Goal: Task Accomplishment & Management: Use online tool/utility

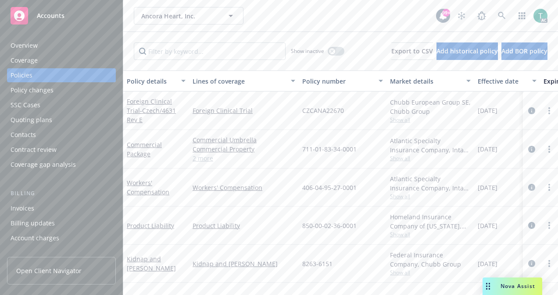
click at [497, 282] on div "Nova Assist" at bounding box center [512, 287] width 60 height 18
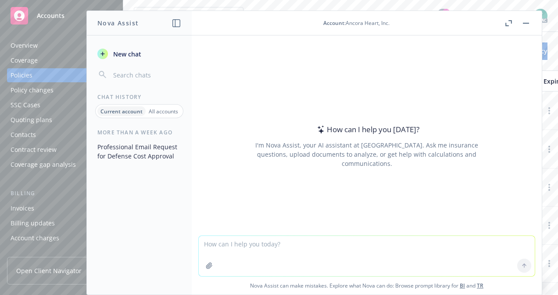
click at [302, 245] on textarea at bounding box center [367, 256] width 336 height 40
type textarea "Make this sound more professional"
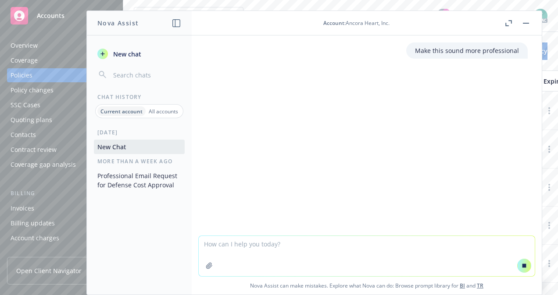
click at [302, 245] on textarea at bounding box center [367, 256] width 336 height 40
paste textarea "Hello [PERSON_NAME], I hope this email finds you well. I've had the opportunity…"
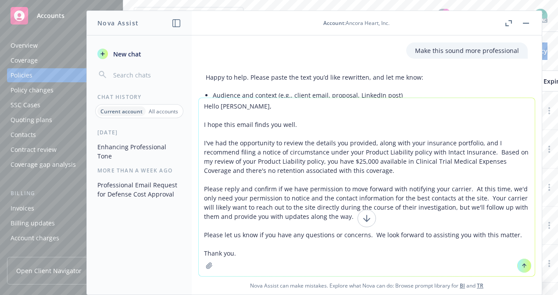
type textarea "Hello [PERSON_NAME], I hope this email finds you well. I've had the opportunity…"
click at [523, 260] on button at bounding box center [524, 266] width 14 height 14
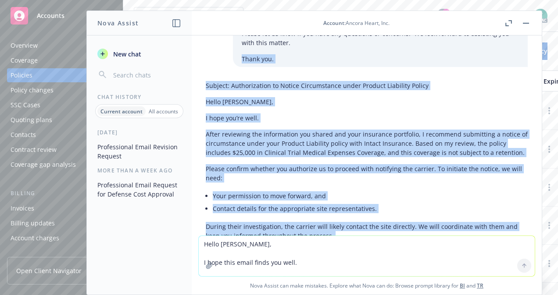
scroll to position [288, 0]
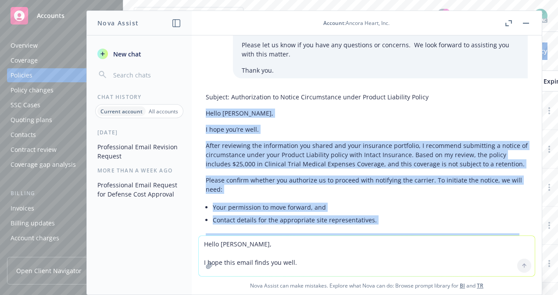
drag, startPoint x: 236, startPoint y: 193, endPoint x: 207, endPoint y: 87, distance: 109.5
click at [207, 89] on div "Subject: Authorization to Notice Circumstance under Product Liability Policy He…" at bounding box center [367, 207] width 322 height 236
copy div "Hello [PERSON_NAME], I hope you’re well. After reviewing the information you sh…"
click at [522, 24] on button "button" at bounding box center [525, 23] width 11 height 11
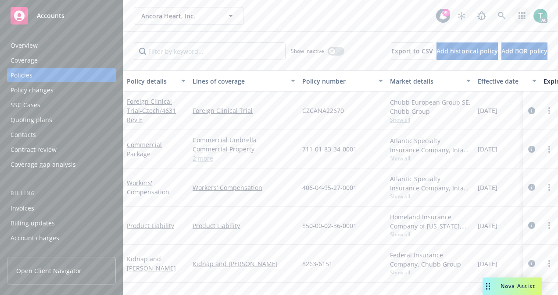
click at [522, 24] on link "button" at bounding box center [522, 16] width 18 height 18
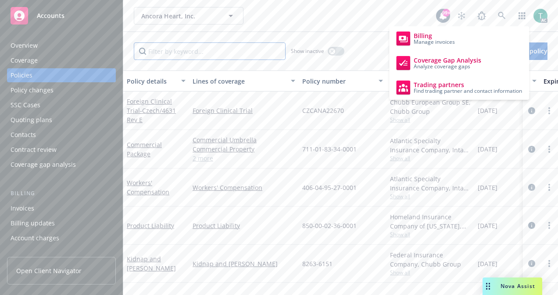
click at [252, 47] on input "Filter by keyword..." at bounding box center [210, 52] width 152 height 18
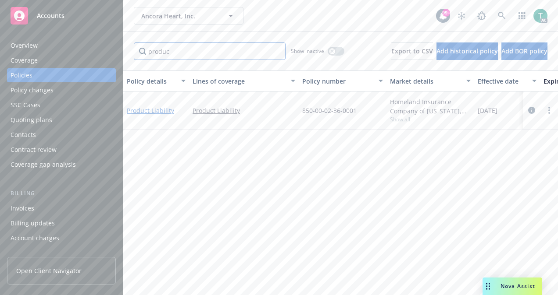
type input "produc"
click at [161, 110] on link "Product Liability" at bounding box center [150, 111] width 47 height 8
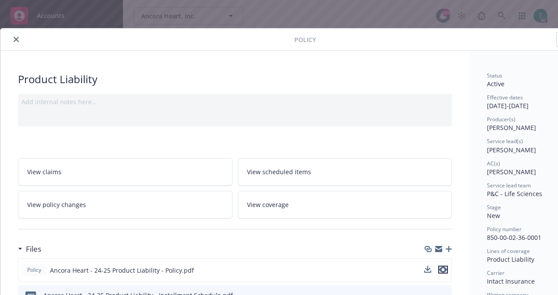
click at [445, 269] on icon "preview file" at bounding box center [443, 270] width 8 height 6
click at [16, 38] on icon "close" at bounding box center [16, 39] width 5 height 5
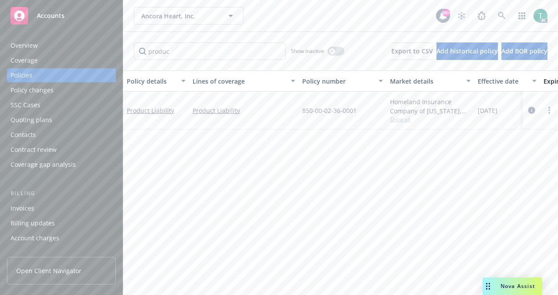
click at [498, 287] on div "Nova Assist" at bounding box center [517, 286] width 49 height 7
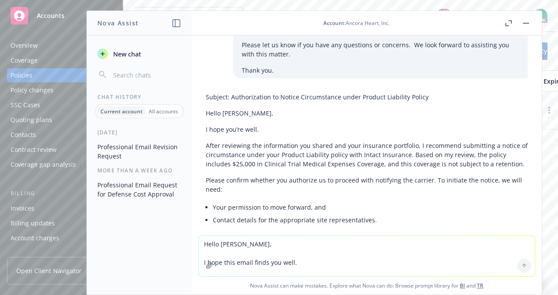
click at [267, 253] on textarea "Hello [PERSON_NAME], I hope this email finds you well. I've had the opportunity…" at bounding box center [367, 256] width 336 height 40
paste textarea "Hello [PERSON_NAME], I hope you’re well. After reviewing the information you sh…"
type textarea "Hello [PERSON_NAME], I hope you’re well. After reviewing the information you sh…"
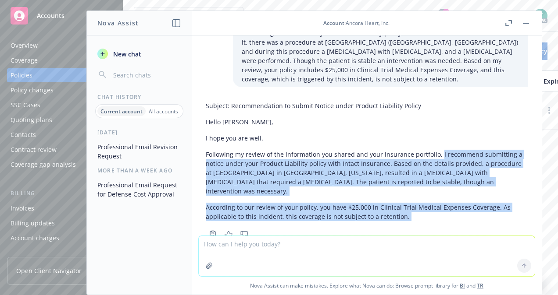
scroll to position [663, 0]
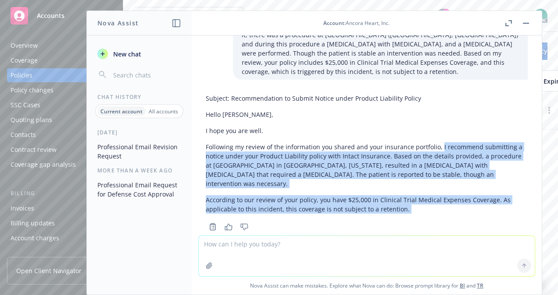
drag, startPoint x: 437, startPoint y: 172, endPoint x: 490, endPoint y: 213, distance: 67.8
click at [490, 213] on div "Subject: Recommendation to Submit Notice under Product Liability Policy Hello […" at bounding box center [367, 161] width 322 height 143
drag, startPoint x: 490, startPoint y: 213, endPoint x: 434, endPoint y: 172, distance: 69.6
click at [434, 172] on div "Subject: Recommendation to Submit Notice under Product Liability Policy Hello […" at bounding box center [367, 153] width 322 height 127
click at [438, 170] on div "Subject: Recommendation to Submit Notice under Product Liability Policy Hello […" at bounding box center [367, 153] width 322 height 127
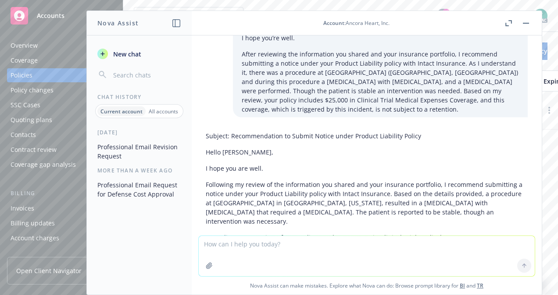
scroll to position [636, 0]
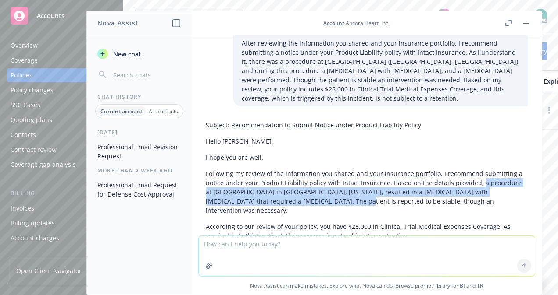
drag, startPoint x: 476, startPoint y: 163, endPoint x: 304, endPoint y: 183, distance: 172.6
click at [304, 183] on p "Following my review of the information you shared and your insurance portfolio,…" at bounding box center [367, 192] width 322 height 46
copy p "a procedure at [GEOGRAPHIC_DATA] in [GEOGRAPHIC_DATA], [US_STATE], resulted in …"
click at [521, 25] on button "button" at bounding box center [525, 23] width 11 height 11
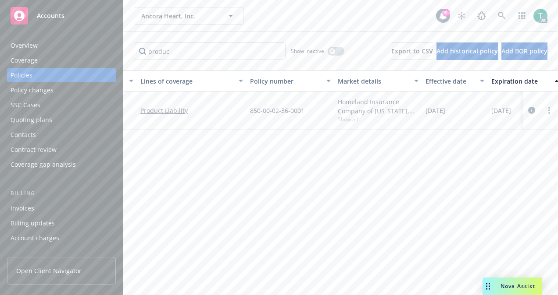
scroll to position [0, 78]
